Goal: Task Accomplishment & Management: Use online tool/utility

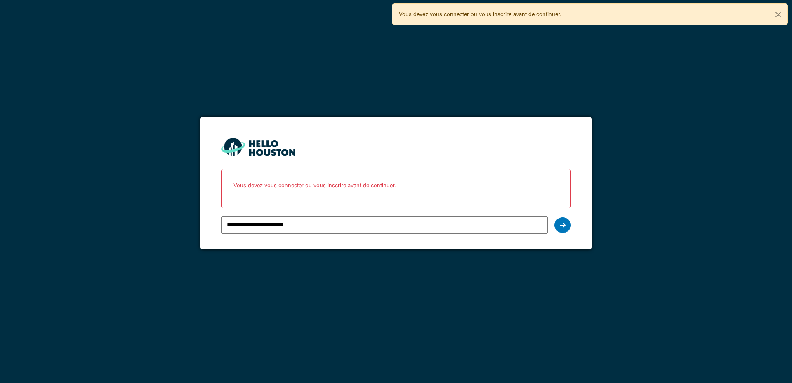
click at [560, 229] on div at bounding box center [563, 225] width 17 height 16
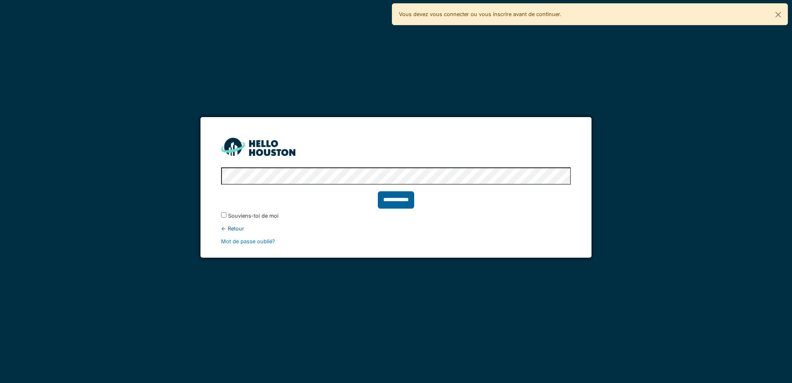
click at [392, 196] on input "**********" at bounding box center [396, 199] width 36 height 17
type input "******"
